Goal: Find specific page/section

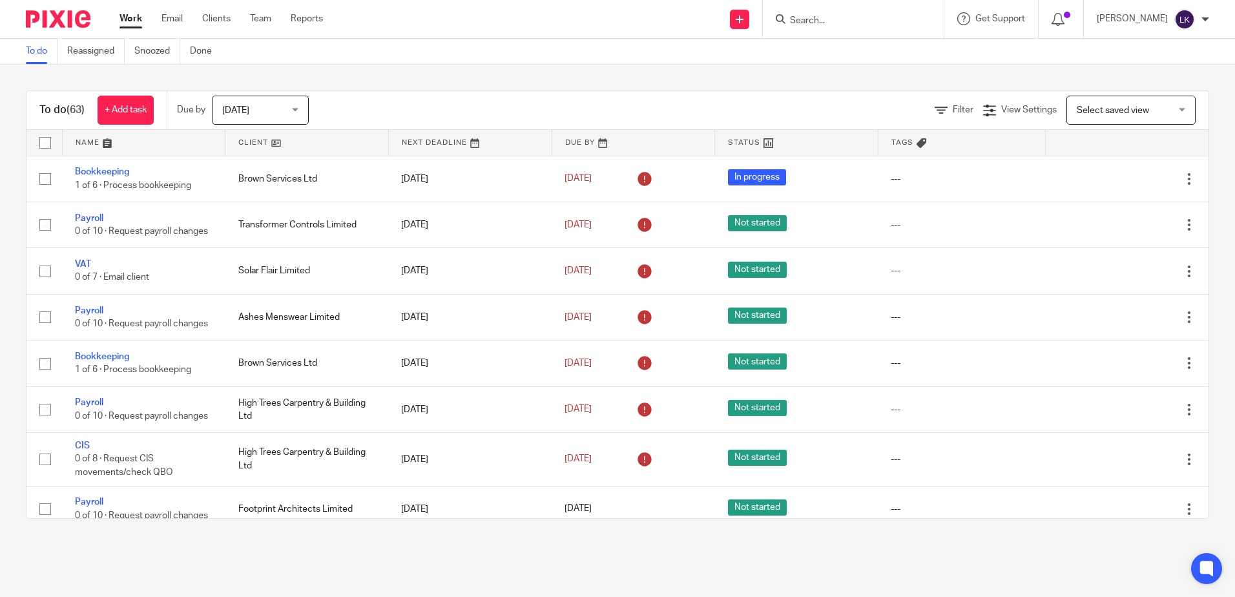
click at [814, 20] on input "Search" at bounding box center [847, 22] width 116 height 12
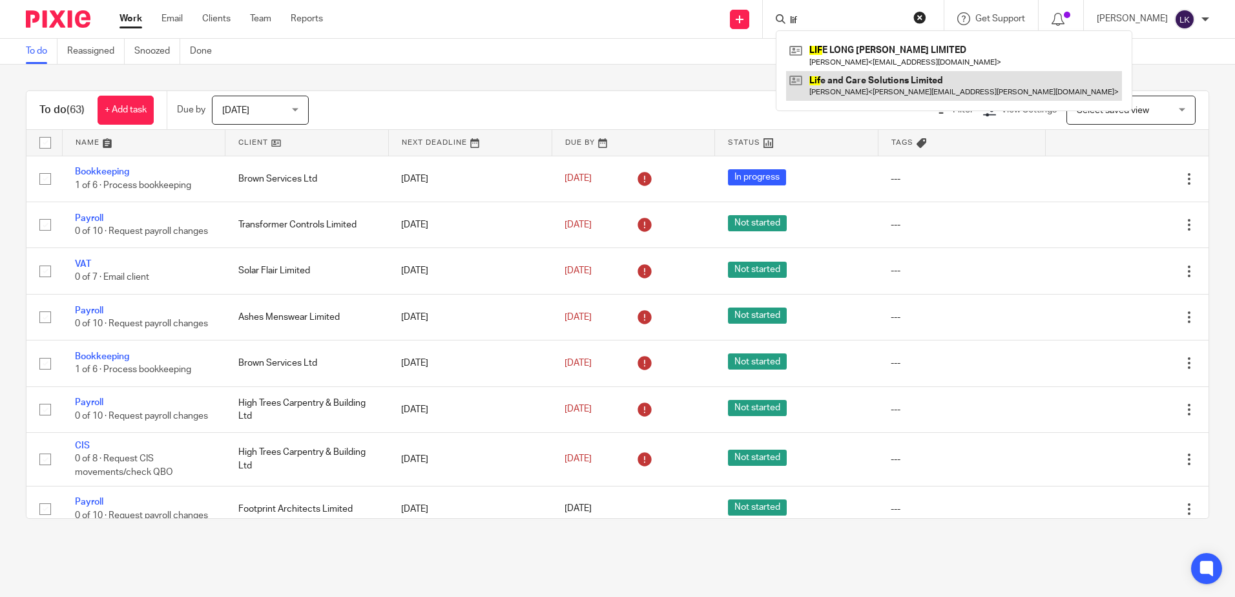
type input "lif"
click at [842, 78] on link at bounding box center [954, 86] width 336 height 30
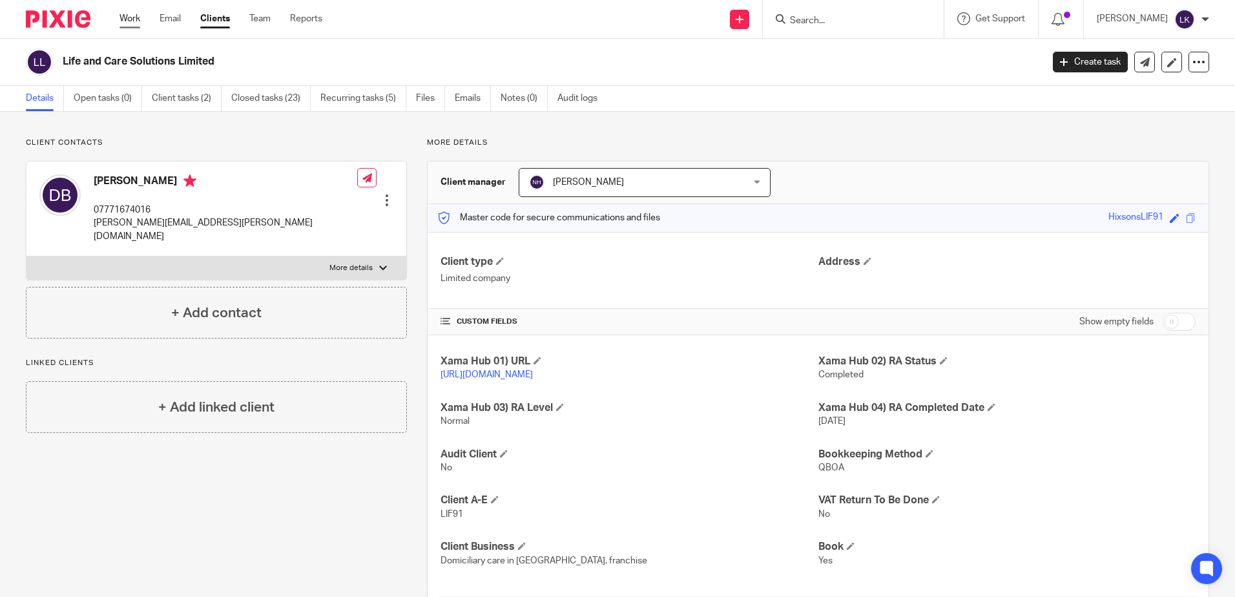
click at [126, 16] on link "Work" at bounding box center [129, 18] width 21 height 13
